Goal: Transaction & Acquisition: Purchase product/service

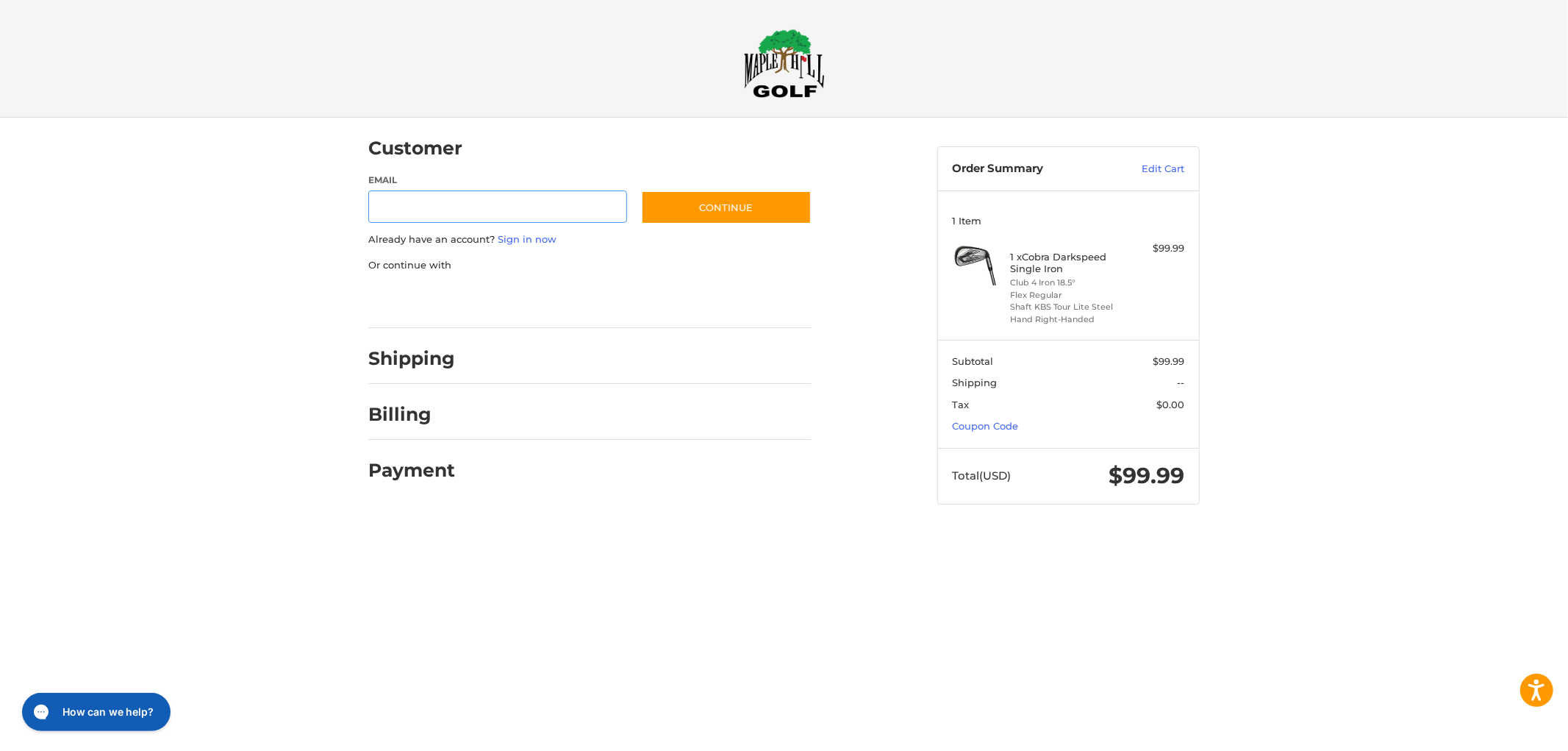
click at [522, 211] on input "Email" at bounding box center [497, 207] width 259 height 33
type input "**********"
click at [736, 222] on button "Continue" at bounding box center [725, 207] width 171 height 34
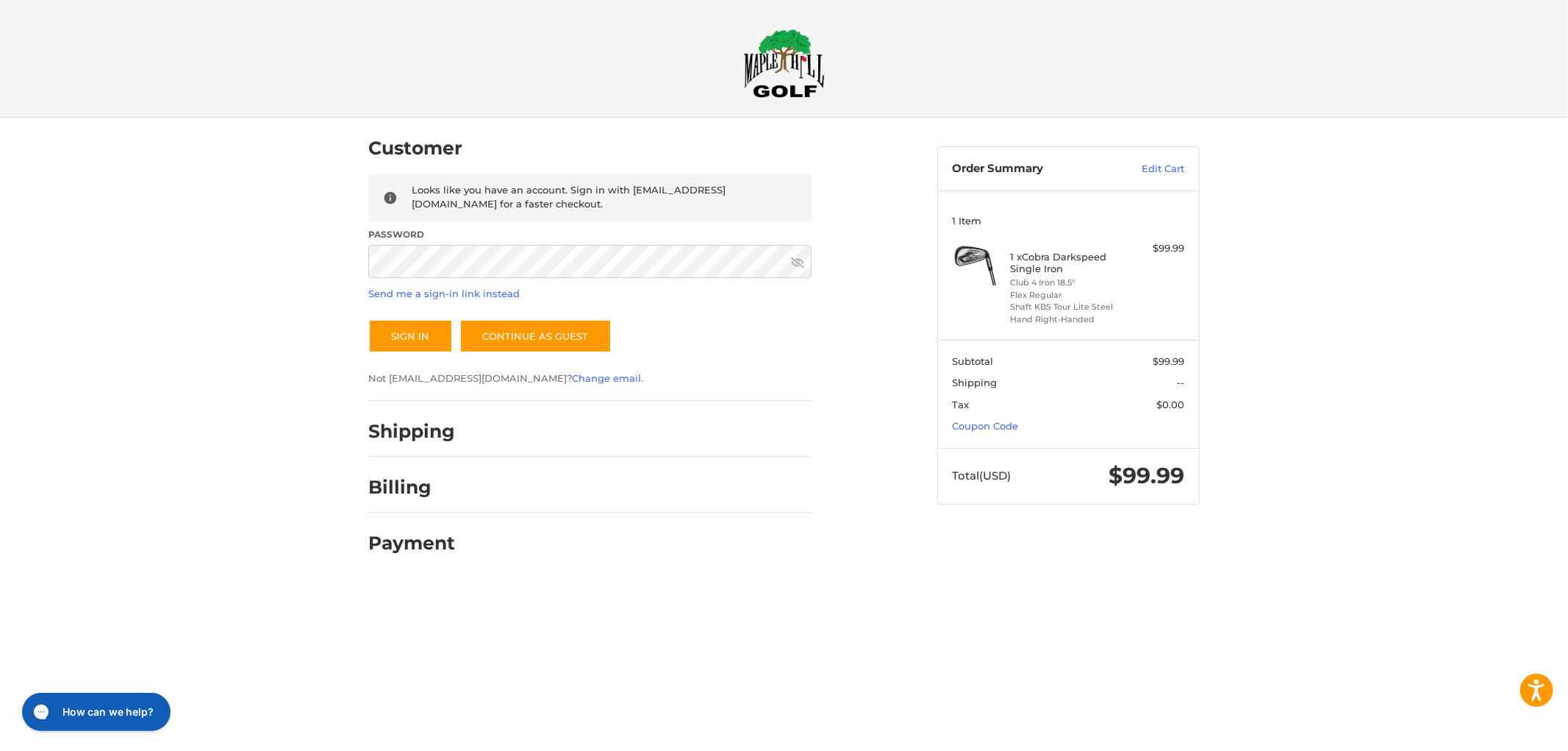
click at [614, 238] on label "Password" at bounding box center [589, 234] width 443 height 13
click at [368, 319] on button "Sign In" at bounding box center [410, 336] width 84 height 34
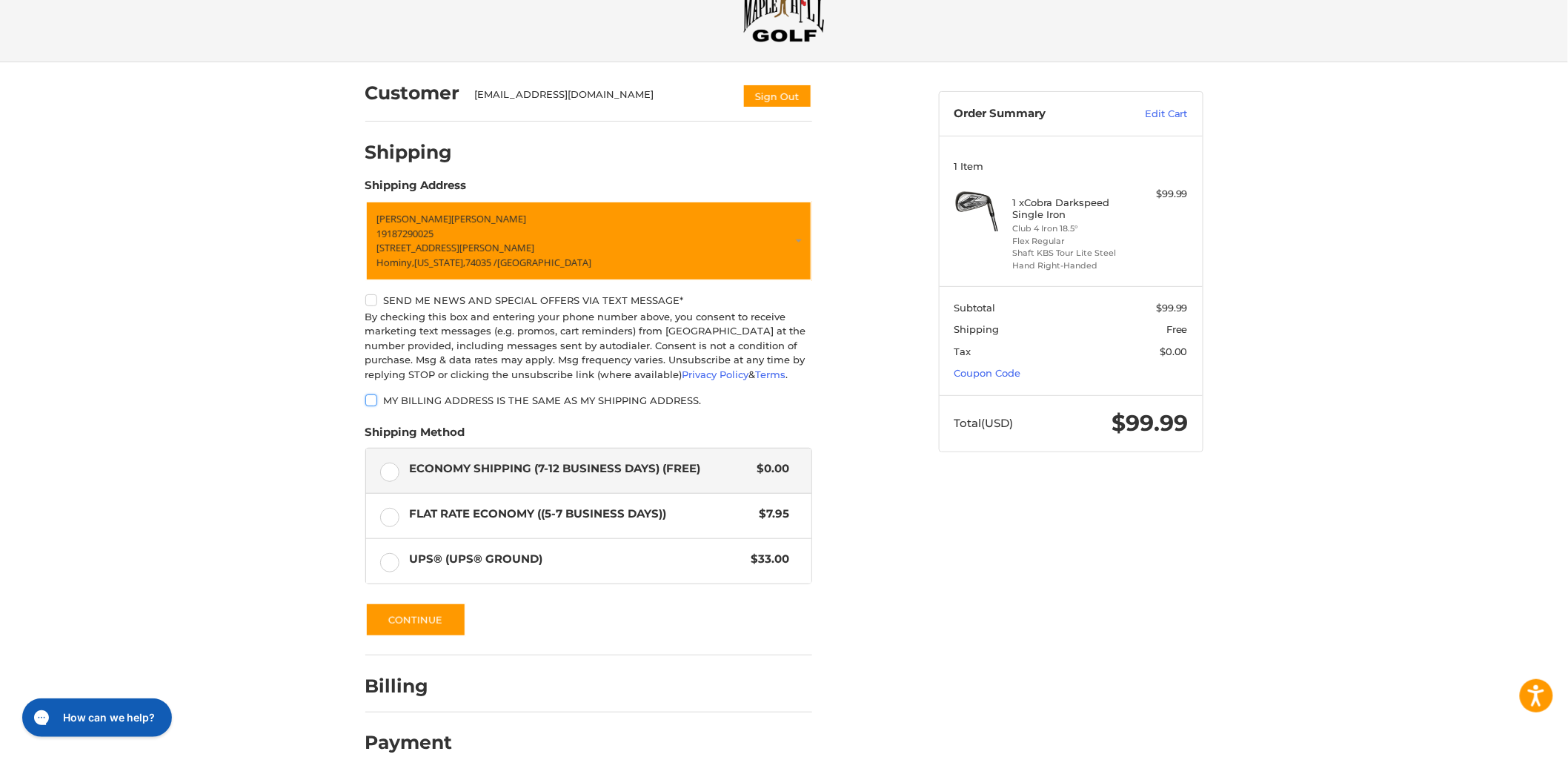
scroll to position [83, 0]
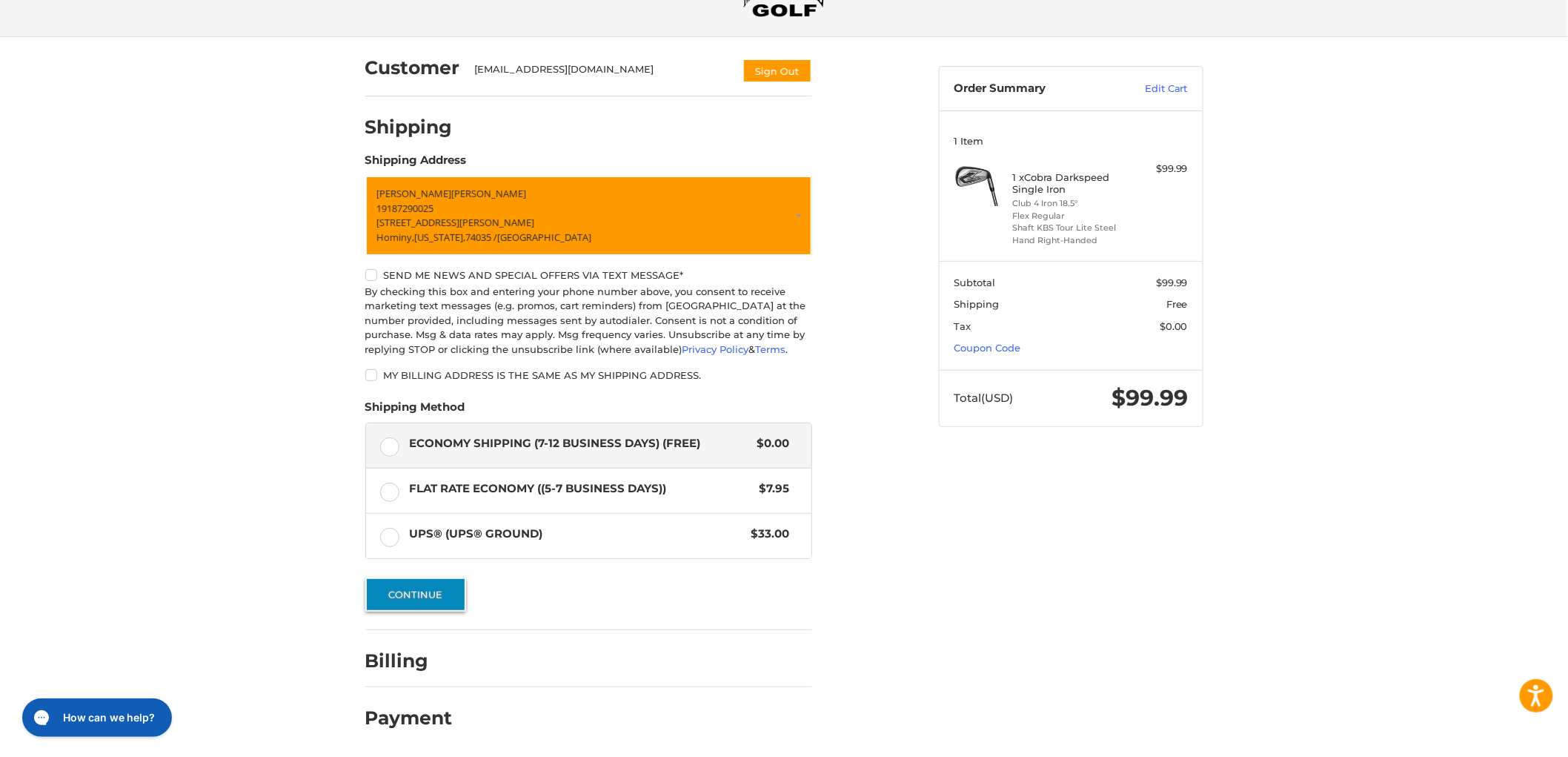
click at [459, 590] on button "Continue" at bounding box center [415, 594] width 101 height 34
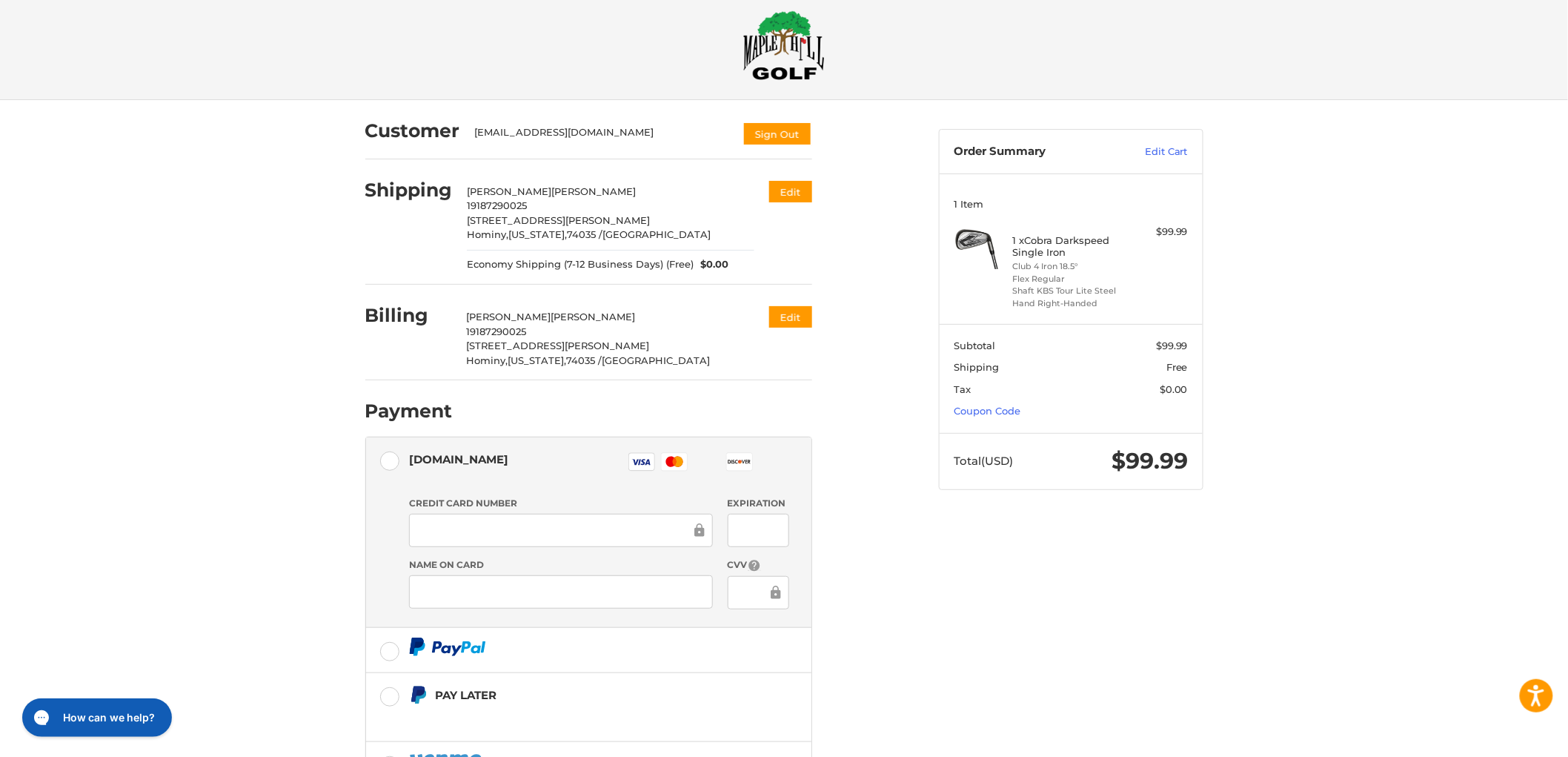
scroll to position [0, 0]
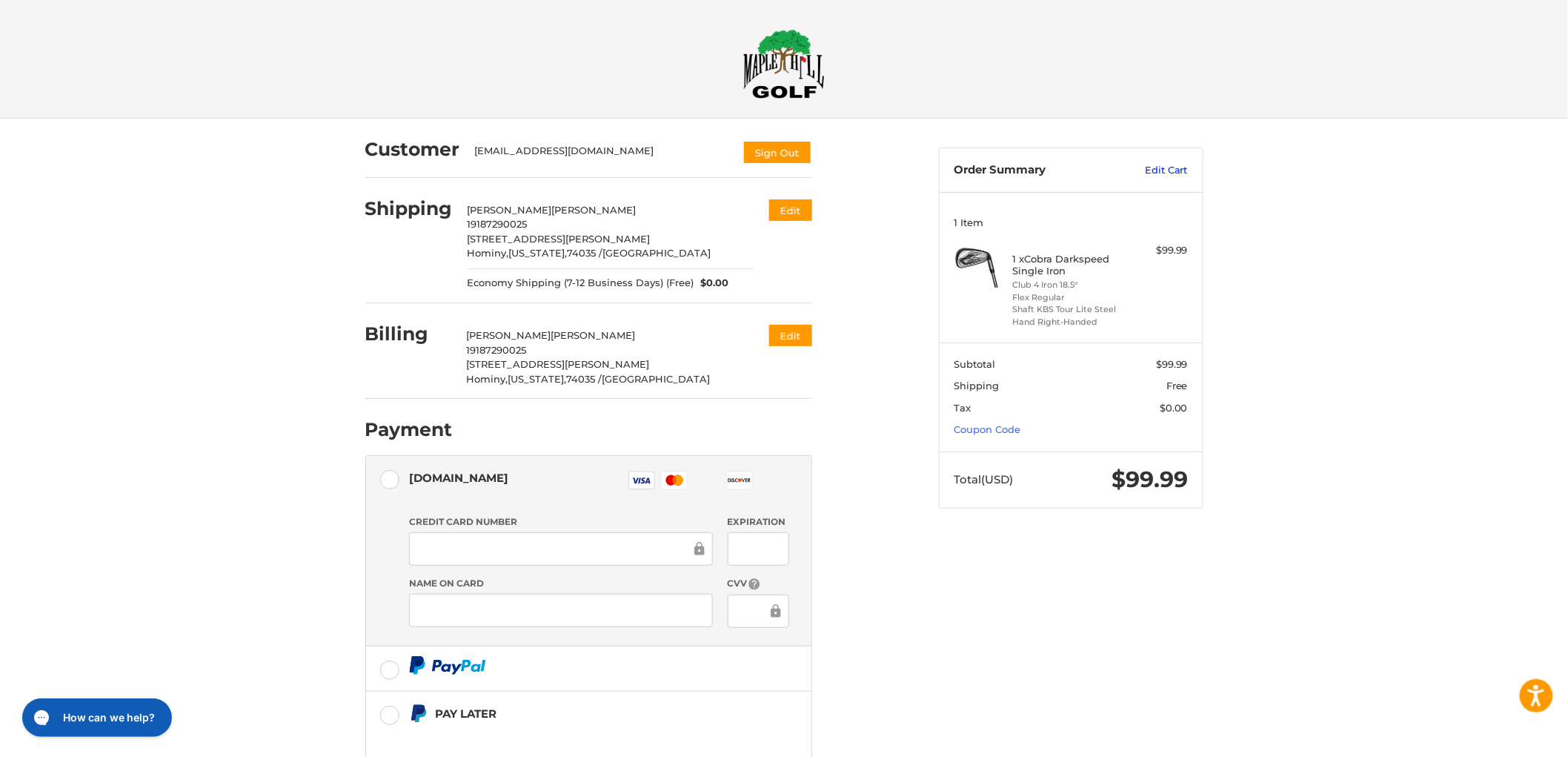
click at [1182, 164] on link "Edit Cart" at bounding box center [1151, 170] width 75 height 15
